Goal: Task Accomplishment & Management: Use online tool/utility

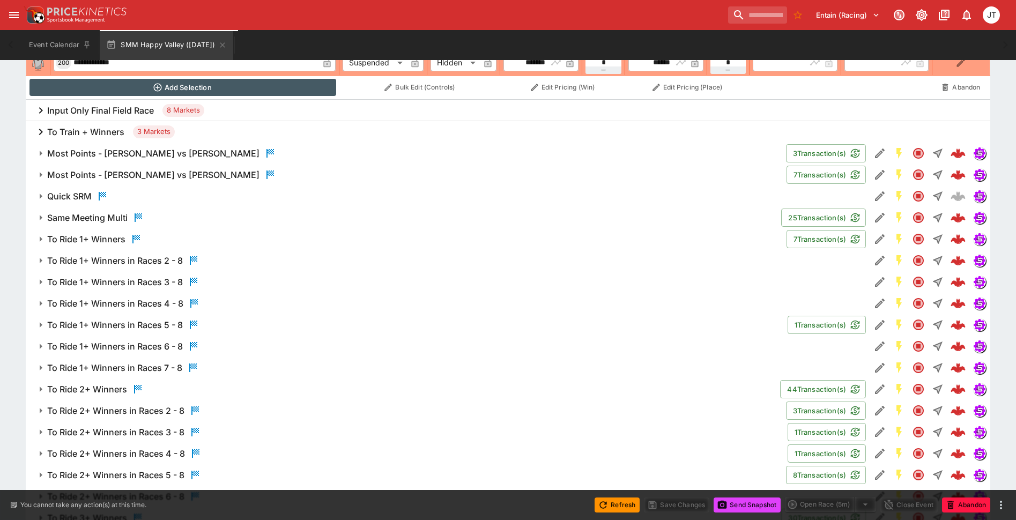
scroll to position [958, 0]
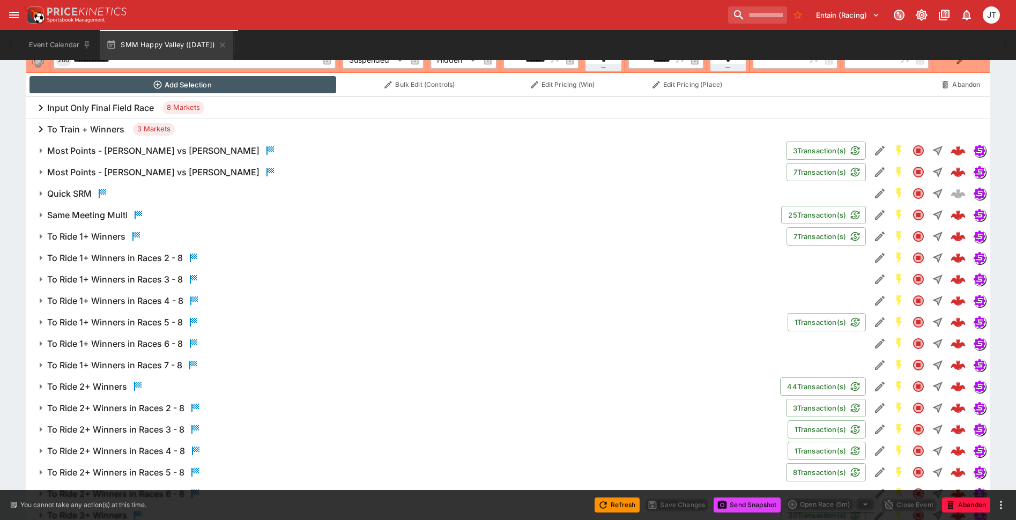
click at [184, 239] on span "To Ride 1+ Winners" at bounding box center [412, 236] width 731 height 13
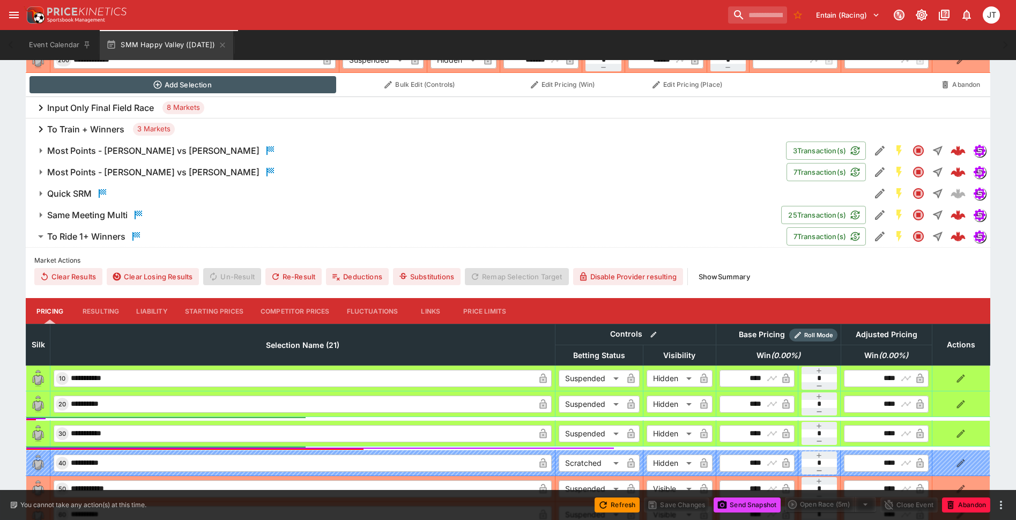
click at [165, 221] on span "Same Meeting Multi" at bounding box center [410, 215] width 726 height 13
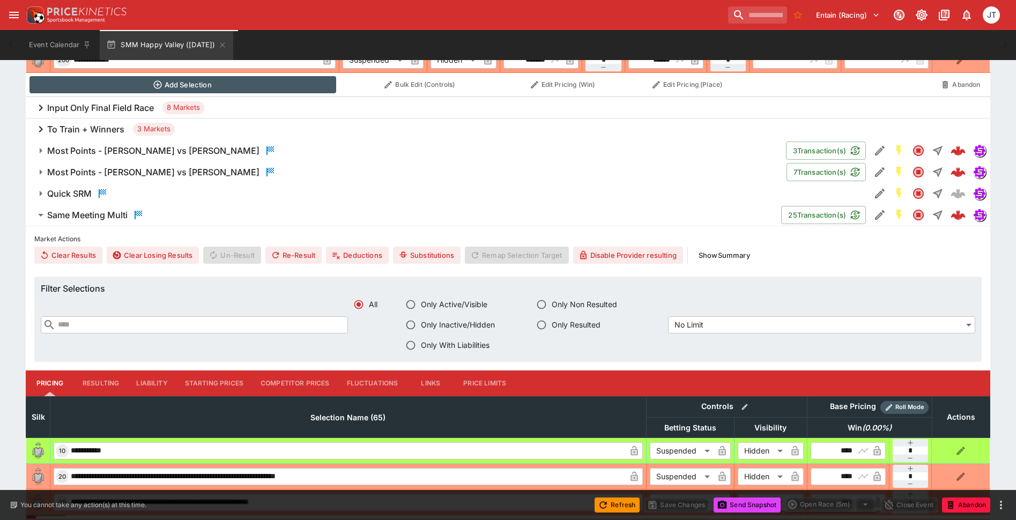
click at [147, 379] on button "Liability" at bounding box center [152, 384] width 48 height 26
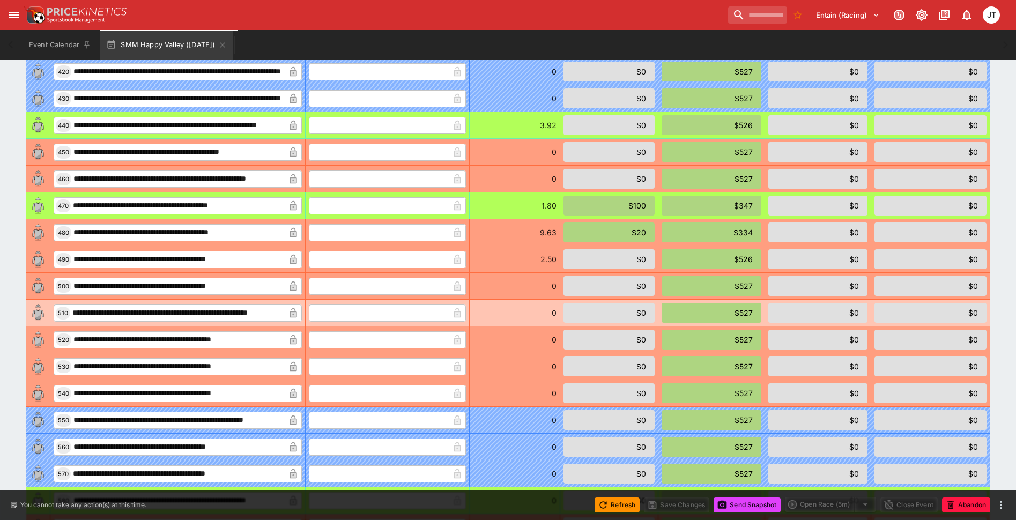
scroll to position [2459, 0]
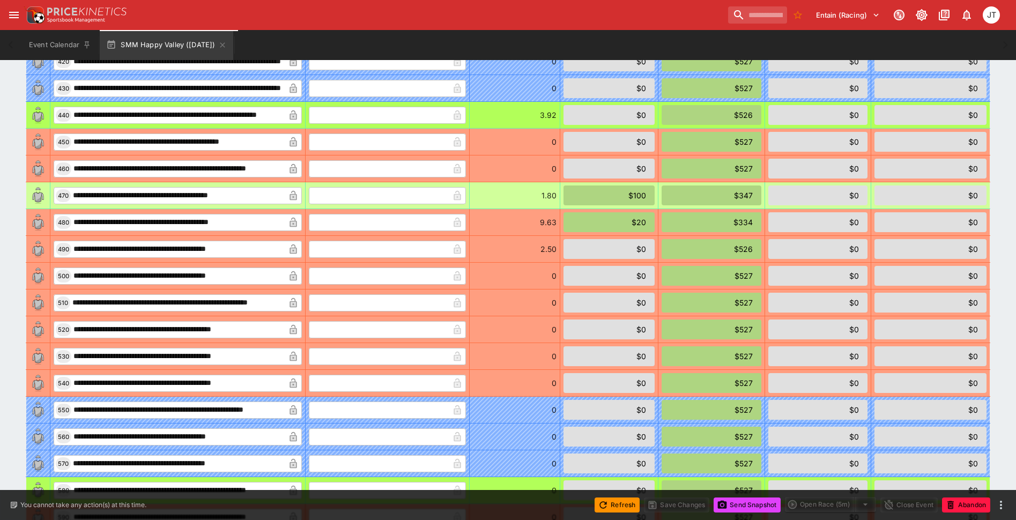
click at [560, 196] on td "1.80" at bounding box center [515, 195] width 91 height 27
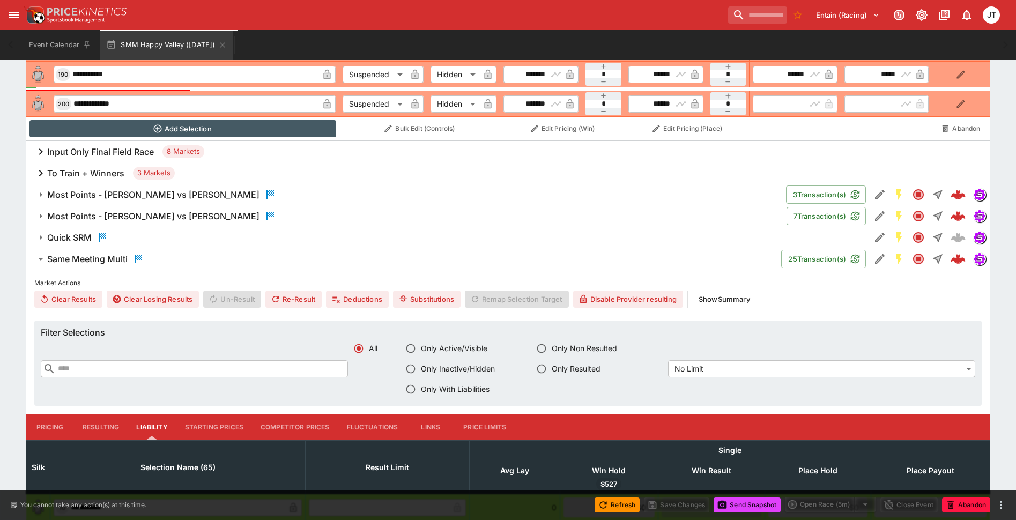
scroll to position [904, 0]
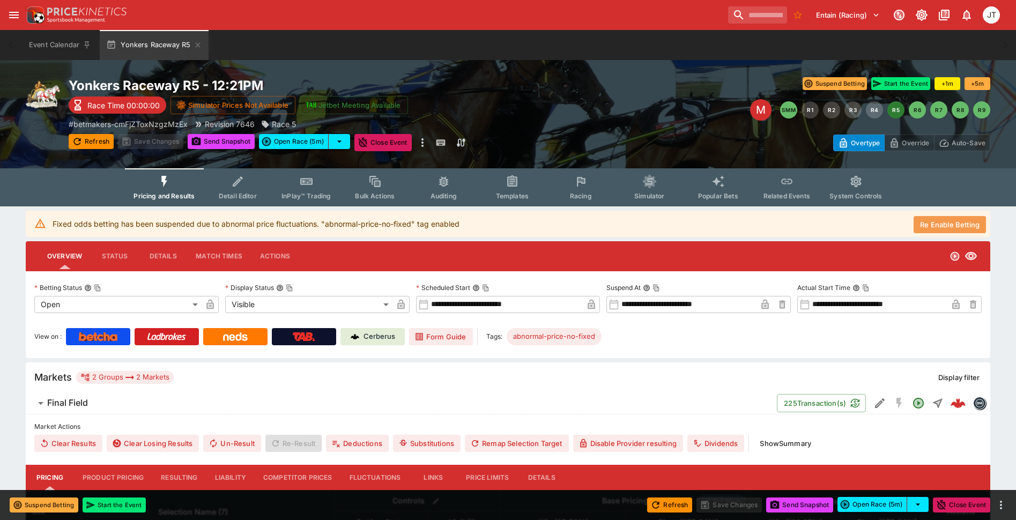
click at [948, 227] on button "Re Enable Betting" at bounding box center [950, 224] width 72 height 17
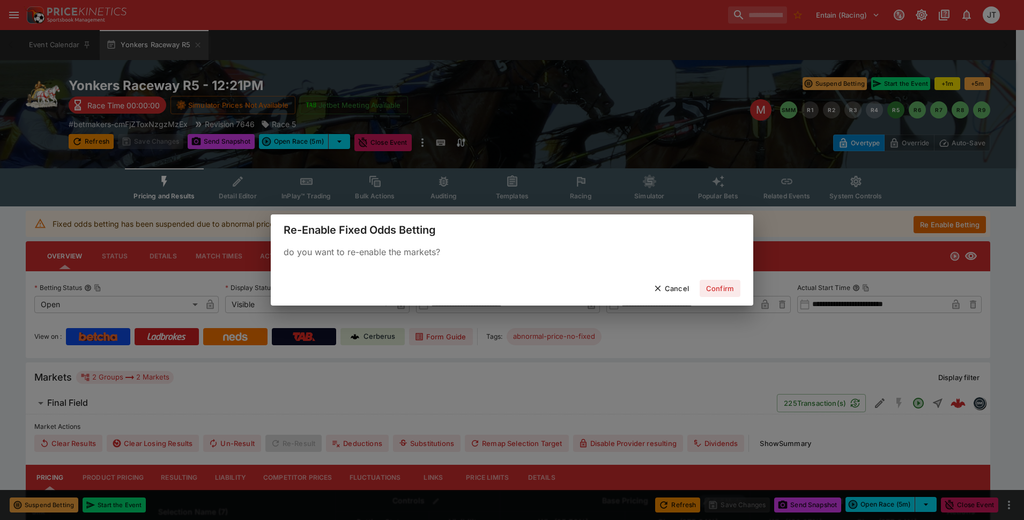
click at [725, 284] on button "Confirm" at bounding box center [720, 288] width 41 height 17
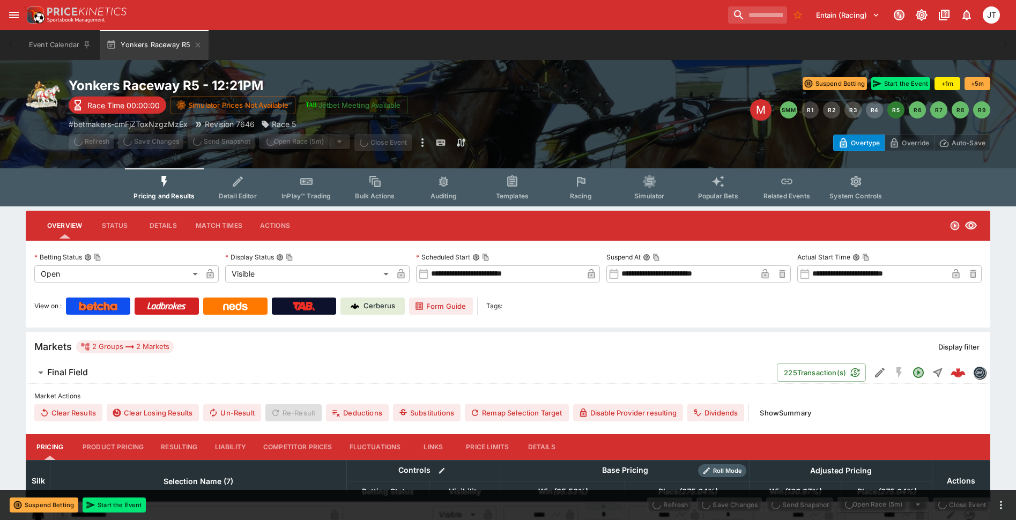
type input "**********"
